Goal: Task Accomplishment & Management: Use online tool/utility

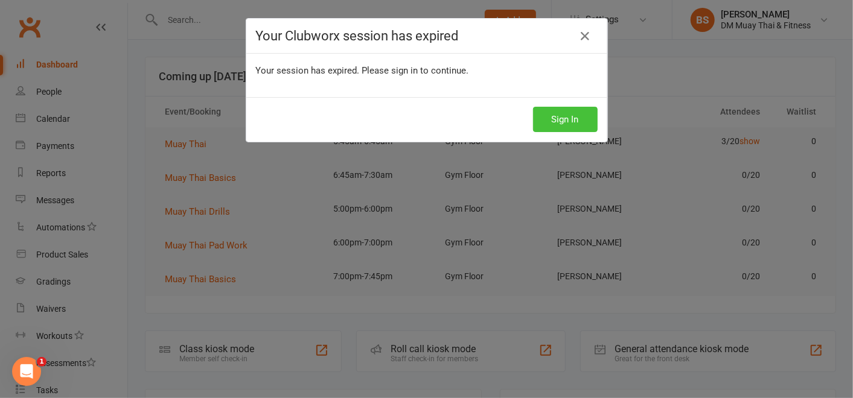
click at [557, 115] on button "Sign In" at bounding box center [565, 119] width 65 height 25
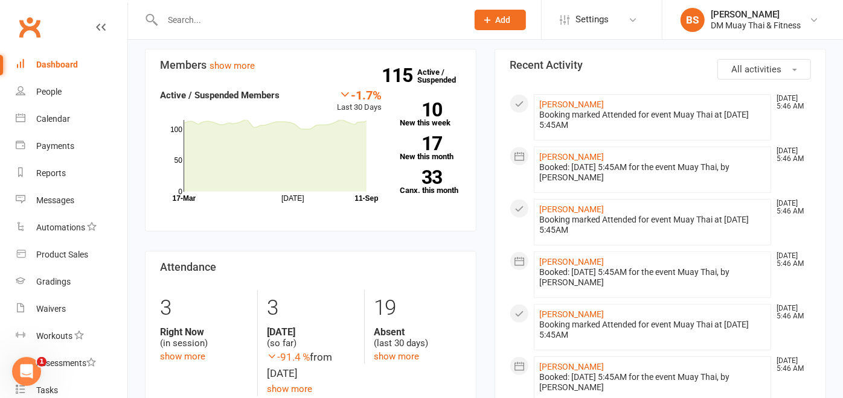
scroll to position [276, 0]
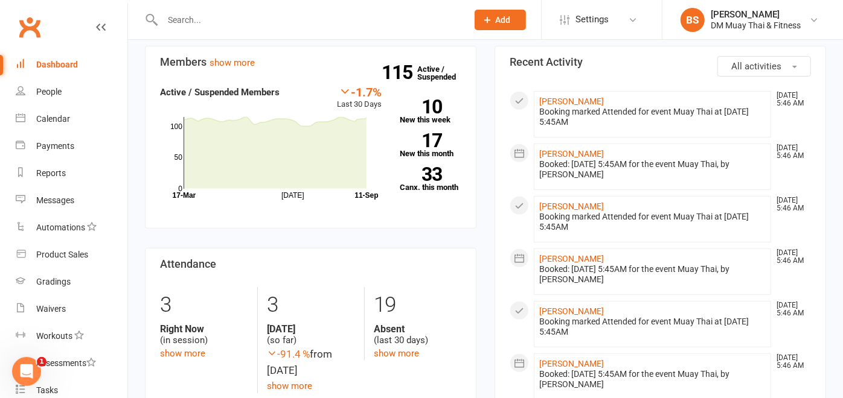
click at [59, 84] on link "People" at bounding box center [72, 91] width 112 height 27
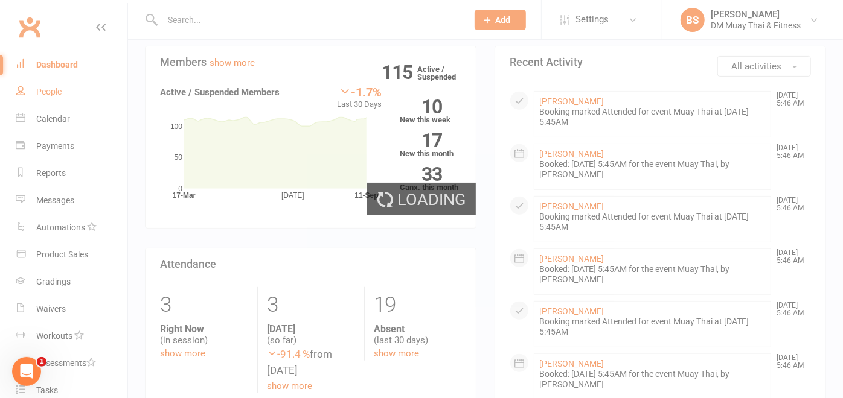
select select "100"
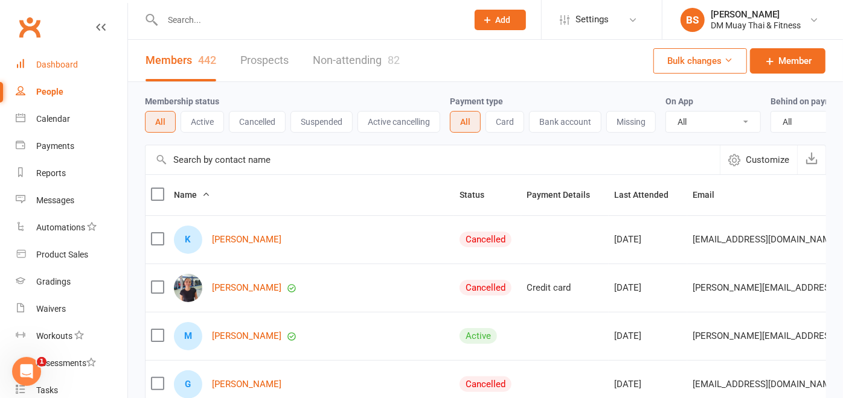
click at [51, 63] on div "Dashboard" at bounding box center [57, 65] width 42 height 10
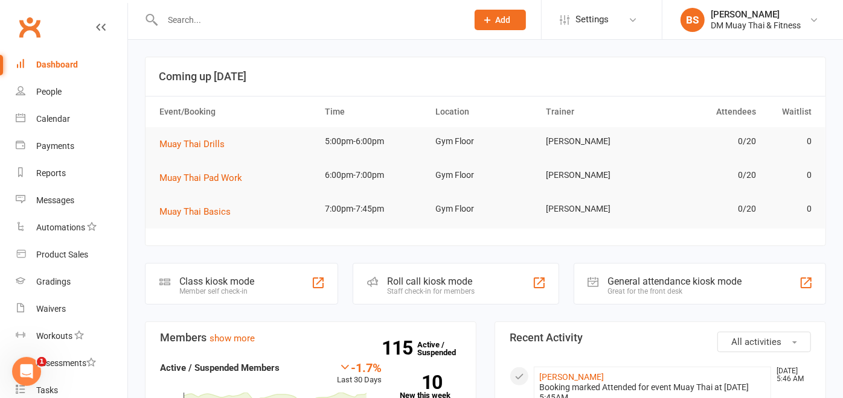
click at [419, 278] on div "Roll call kiosk mode" at bounding box center [431, 281] width 88 height 11
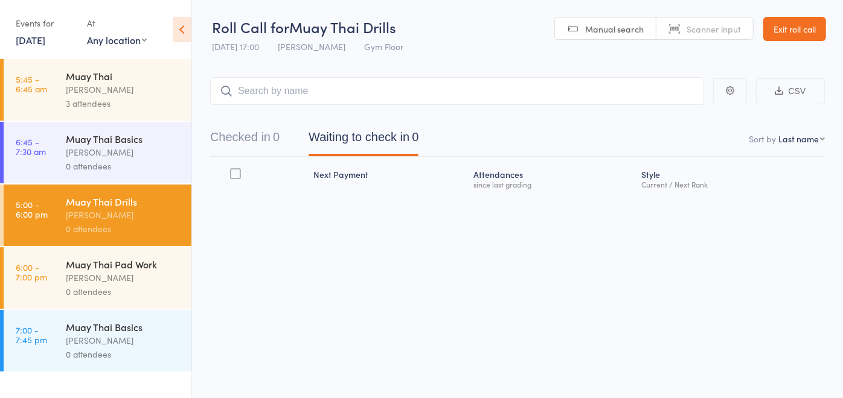
click at [109, 100] on div "3 attendees" at bounding box center [123, 104] width 115 height 14
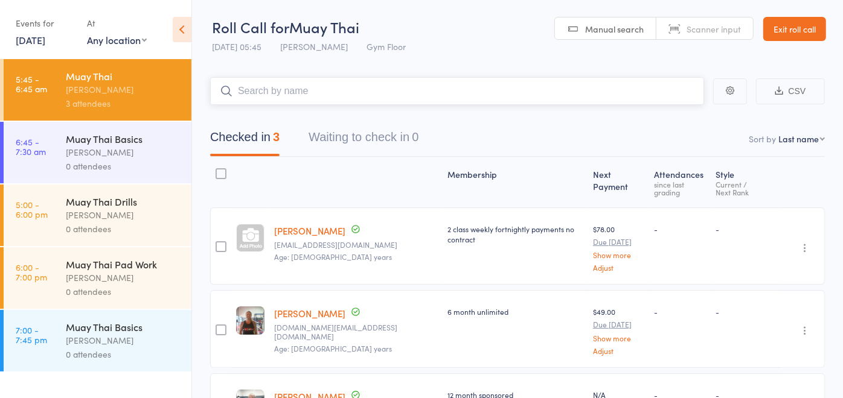
click at [298, 87] on input "search" at bounding box center [457, 91] width 494 height 28
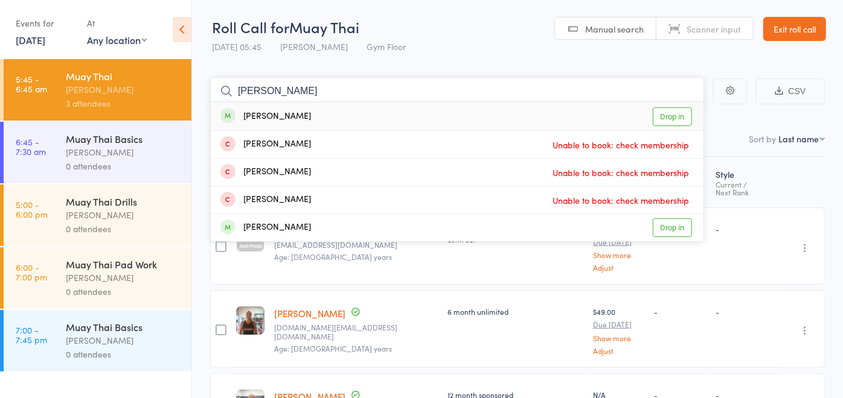
type input "benny"
click at [665, 110] on link "Drop in" at bounding box center [672, 116] width 39 height 19
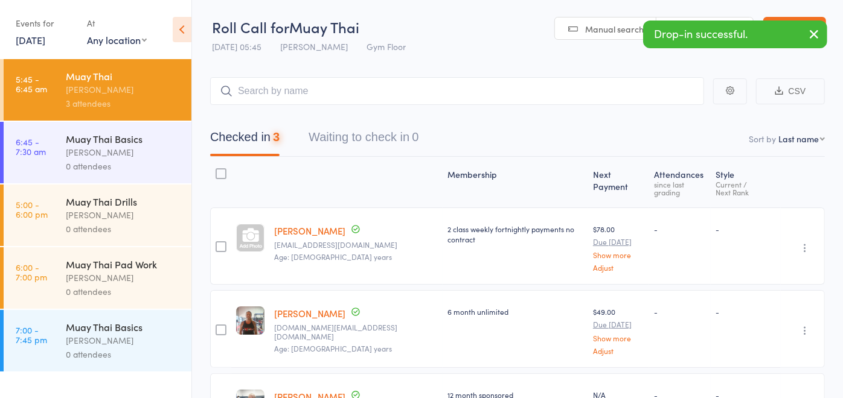
click at [153, 154] on div "[PERSON_NAME]" at bounding box center [123, 152] width 115 height 14
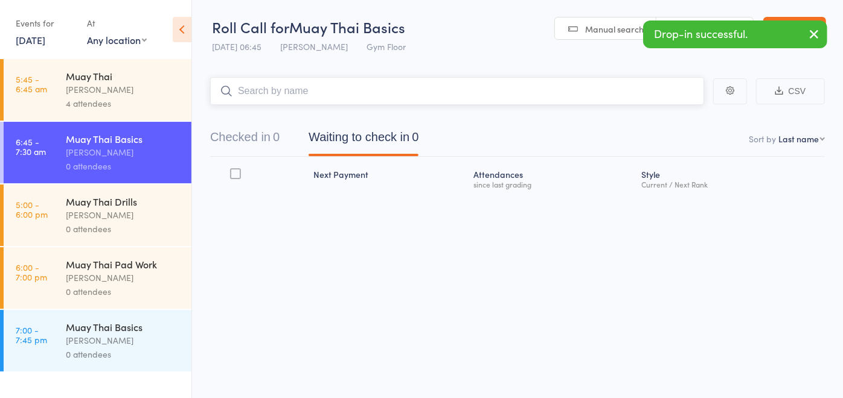
click at [317, 91] on input "search" at bounding box center [457, 91] width 494 height 28
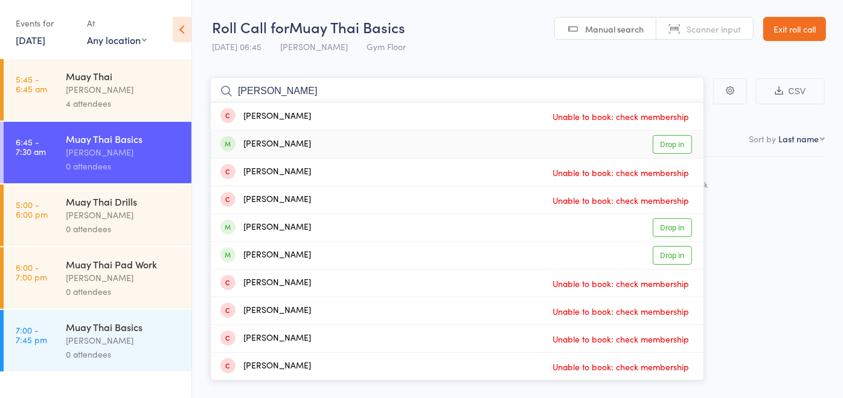
type input "joe"
click at [226, 145] on span at bounding box center [227, 143] width 15 height 15
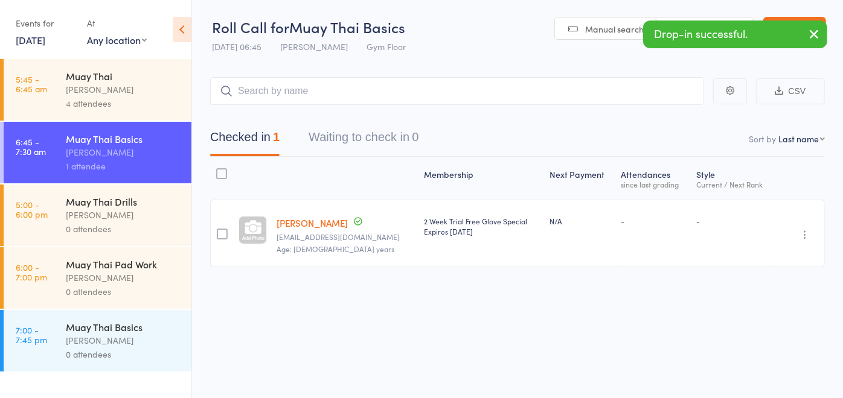
click at [499, 307] on div "Membership Next Payment Atten­dances since last grading Style Current / Next Ra…" at bounding box center [517, 239] width 615 height 164
